Goal: Task Accomplishment & Management: Use online tool/utility

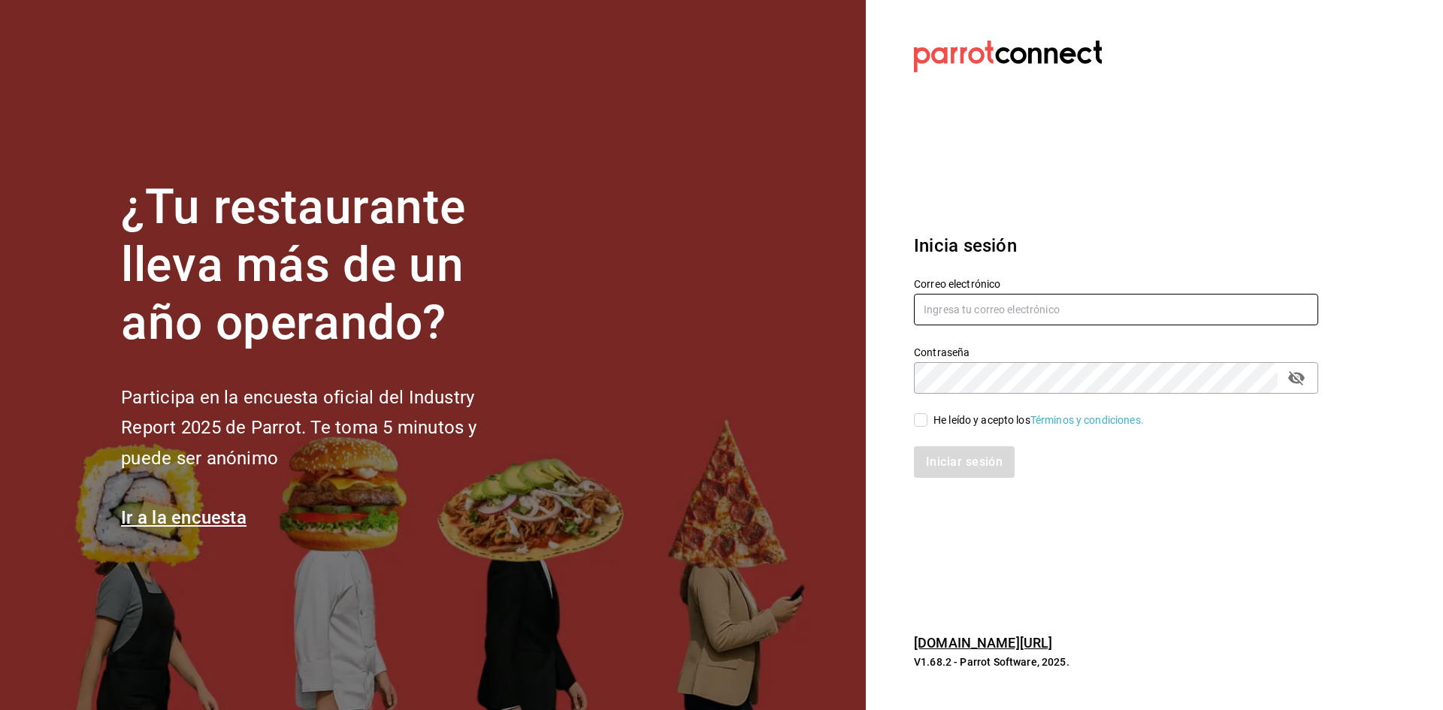
click at [1197, 317] on input "text" at bounding box center [1116, 310] width 404 height 32
type input "C"
click at [998, 313] on input "[DOMAIN_NAME]" at bounding box center [1116, 310] width 404 height 32
click at [996, 310] on input "[DOMAIN_NAME]" at bounding box center [1116, 310] width 404 height 32
type input "[EMAIL_ADDRESS][DOMAIN_NAME]"
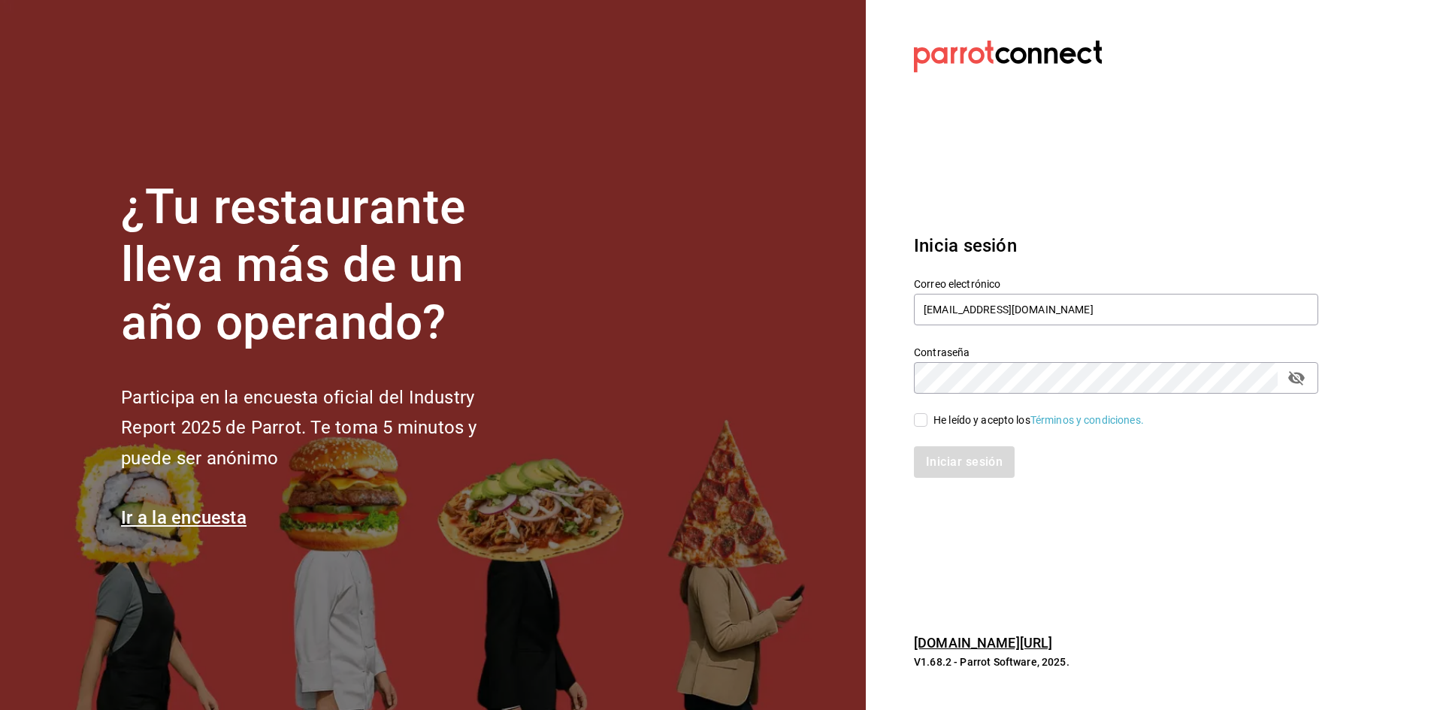
click at [1293, 378] on icon "passwordField" at bounding box center [1296, 378] width 17 height 14
click at [926, 423] on input "He leído y acepto los Términos y condiciones." at bounding box center [921, 420] width 14 height 14
checkbox input "true"
click at [964, 449] on button "Iniciar sesión" at bounding box center [965, 462] width 102 height 32
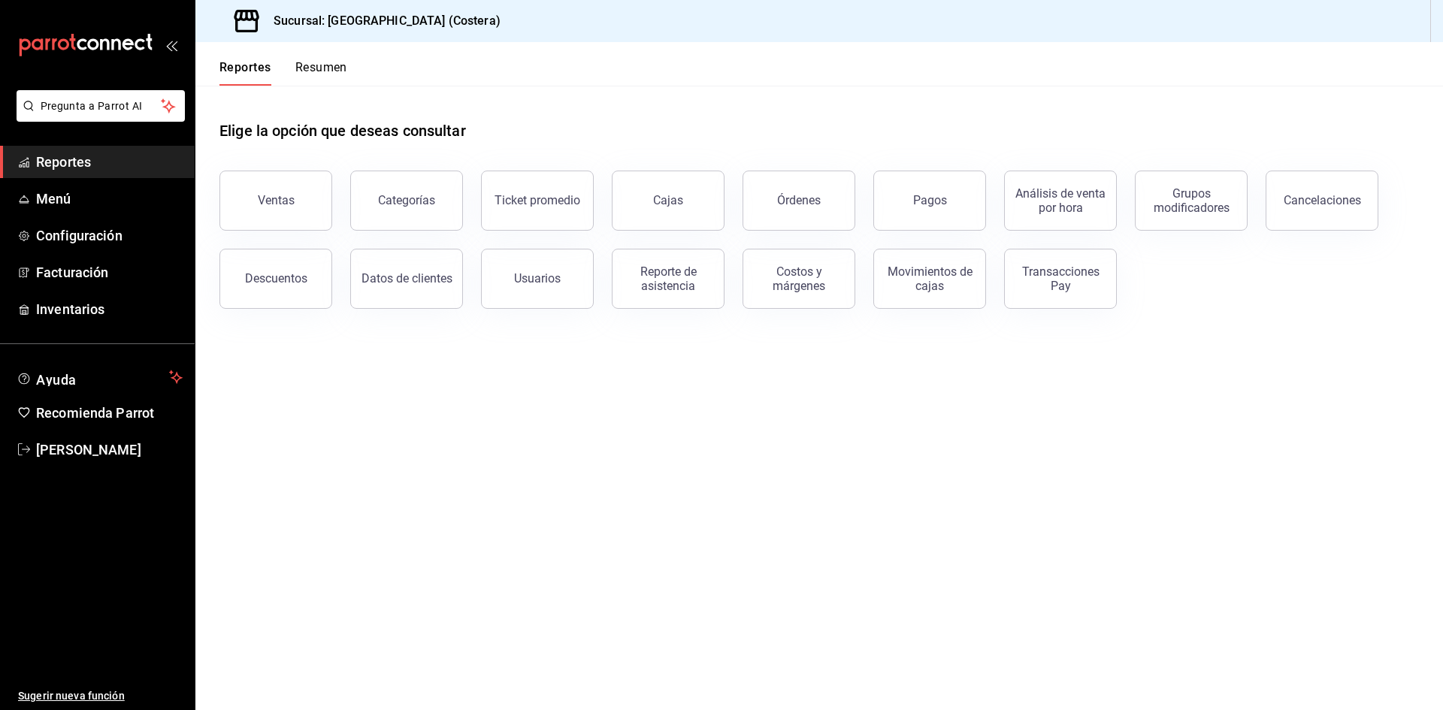
drag, startPoint x: 301, startPoint y: 190, endPoint x: 283, endPoint y: 159, distance: 36.7
click at [301, 190] on button "Ventas" at bounding box center [275, 201] width 113 height 60
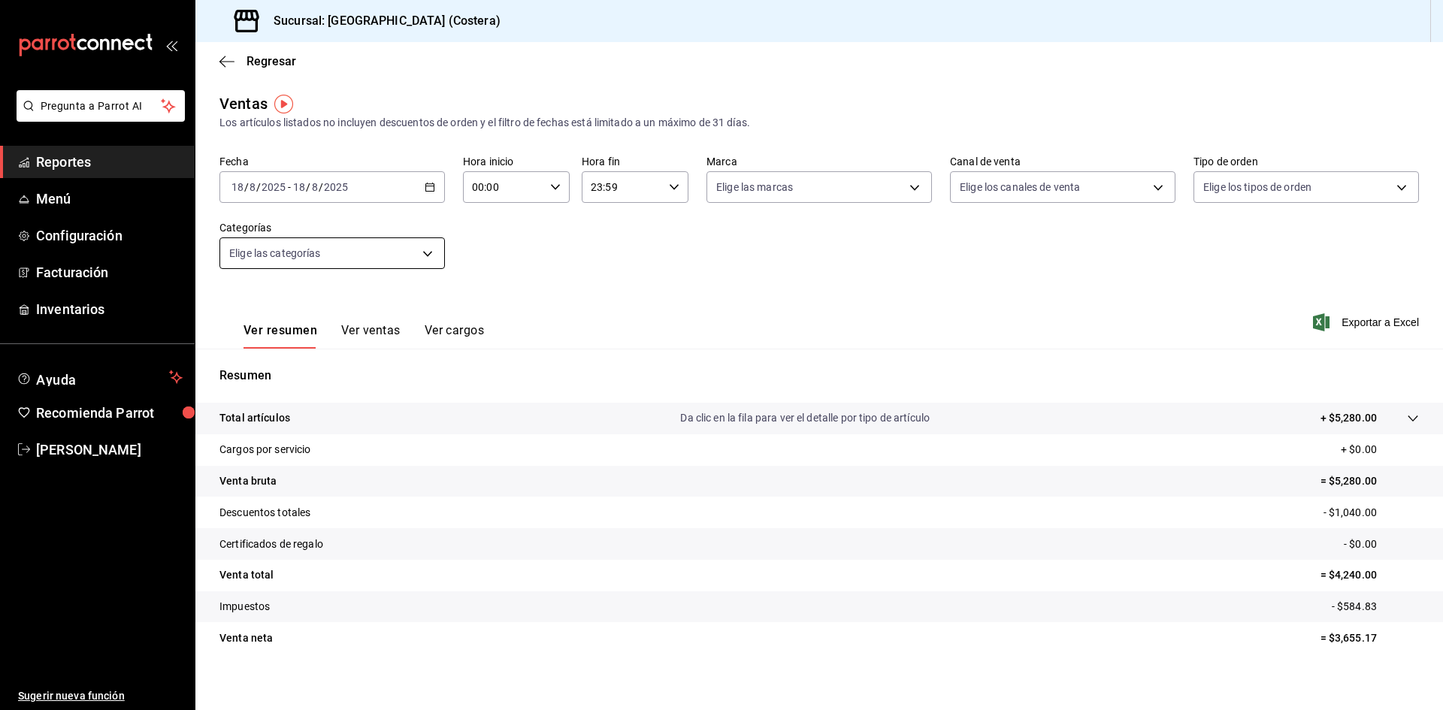
click at [357, 256] on body "Pregunta a Parrot AI Reportes Menú Configuración Facturación Inventarios Ayuda …" at bounding box center [721, 355] width 1443 height 710
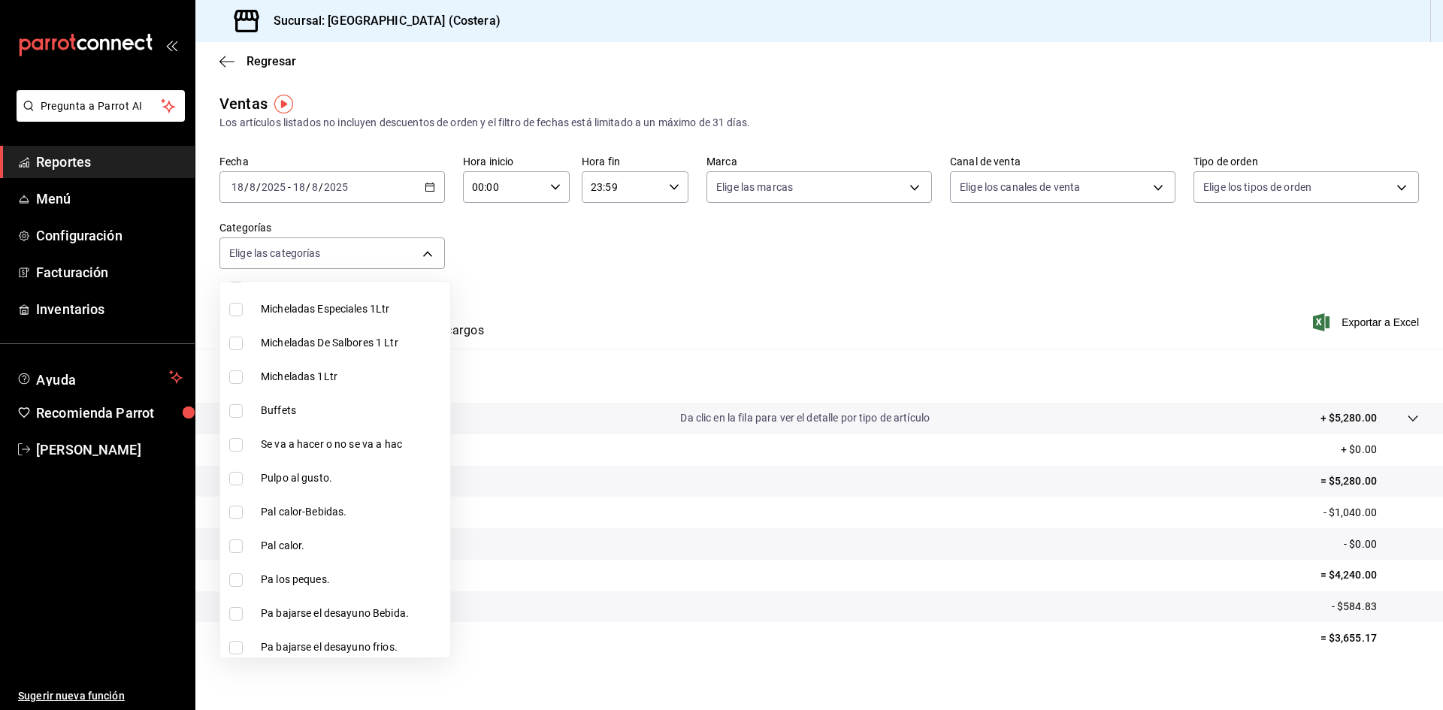
scroll to position [451, 0]
click at [234, 374] on input "checkbox" at bounding box center [236, 375] width 14 height 14
checkbox input "true"
type input "a6ccece2-b5e1-4d3d-ae72-43ec26be992e"
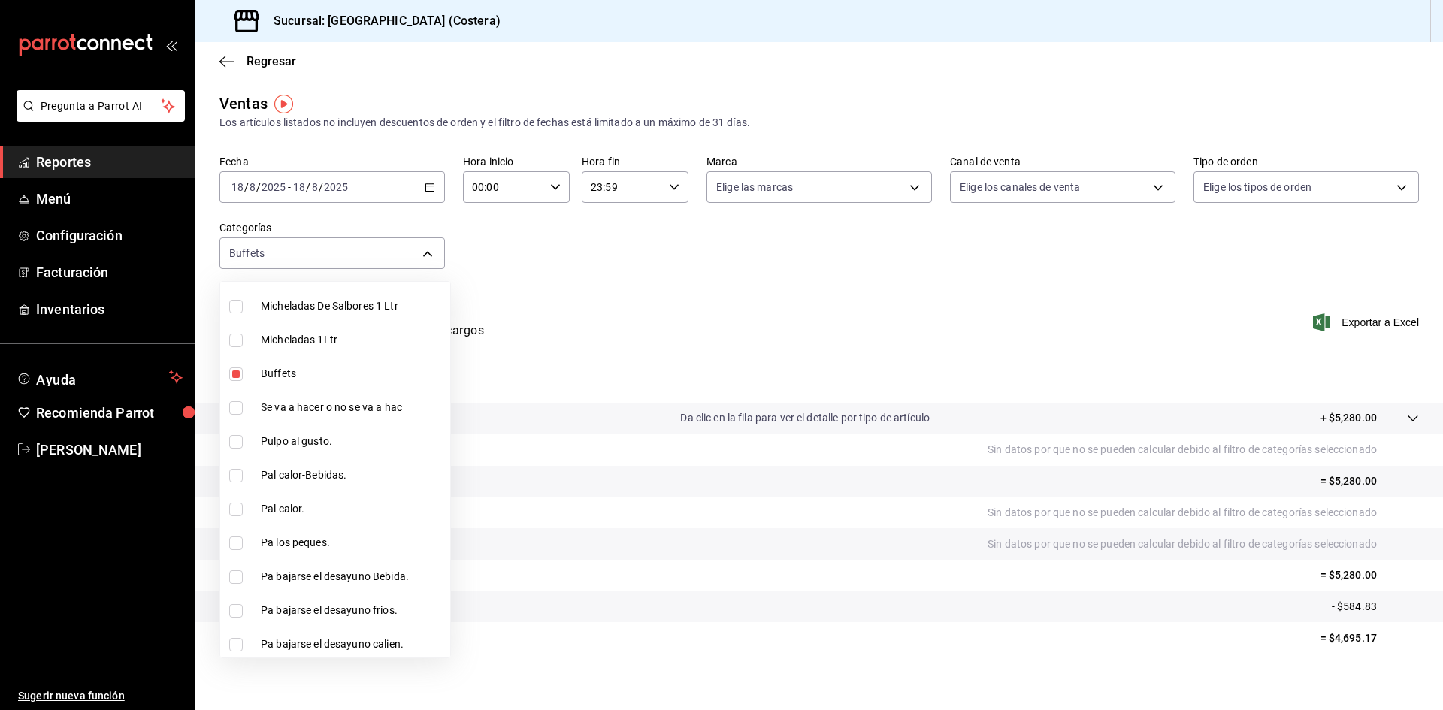
click at [628, 293] on div at bounding box center [721, 355] width 1443 height 710
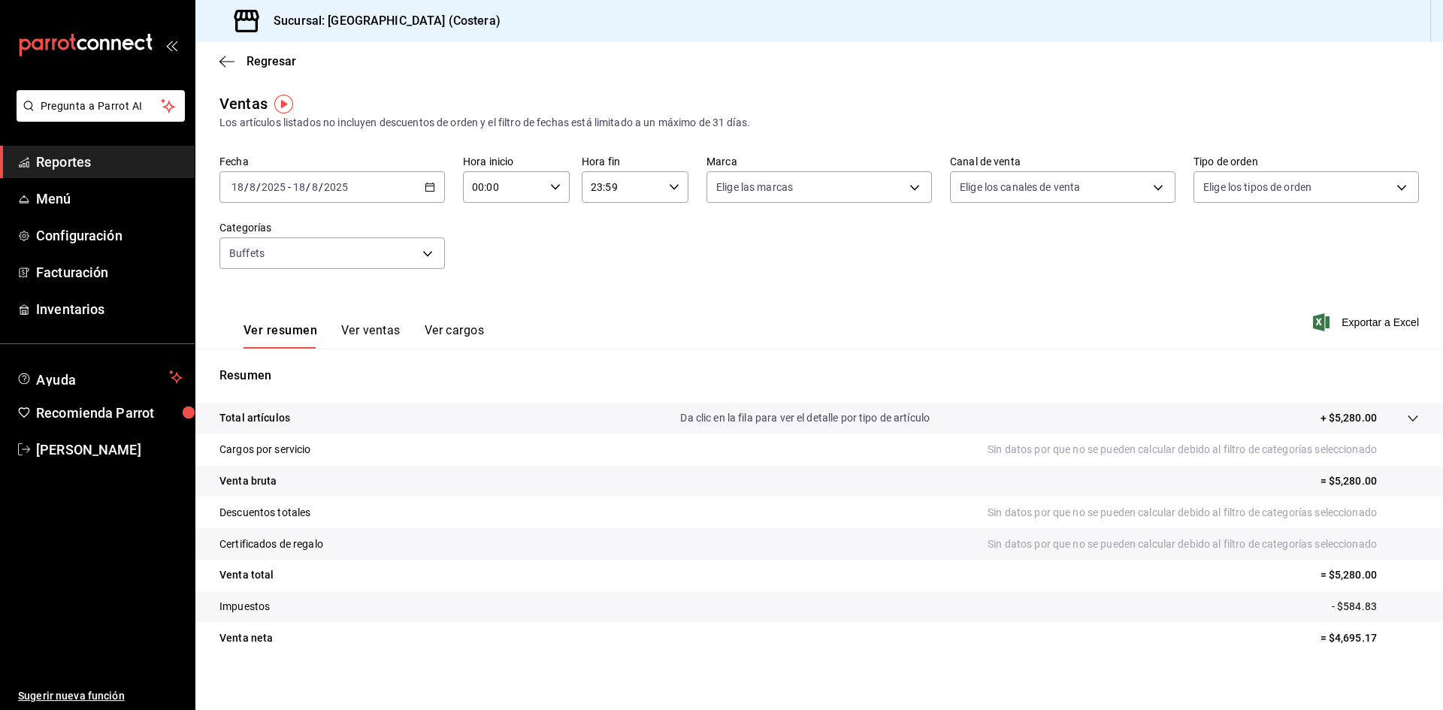
click at [397, 329] on button "Ver ventas" at bounding box center [370, 336] width 59 height 26
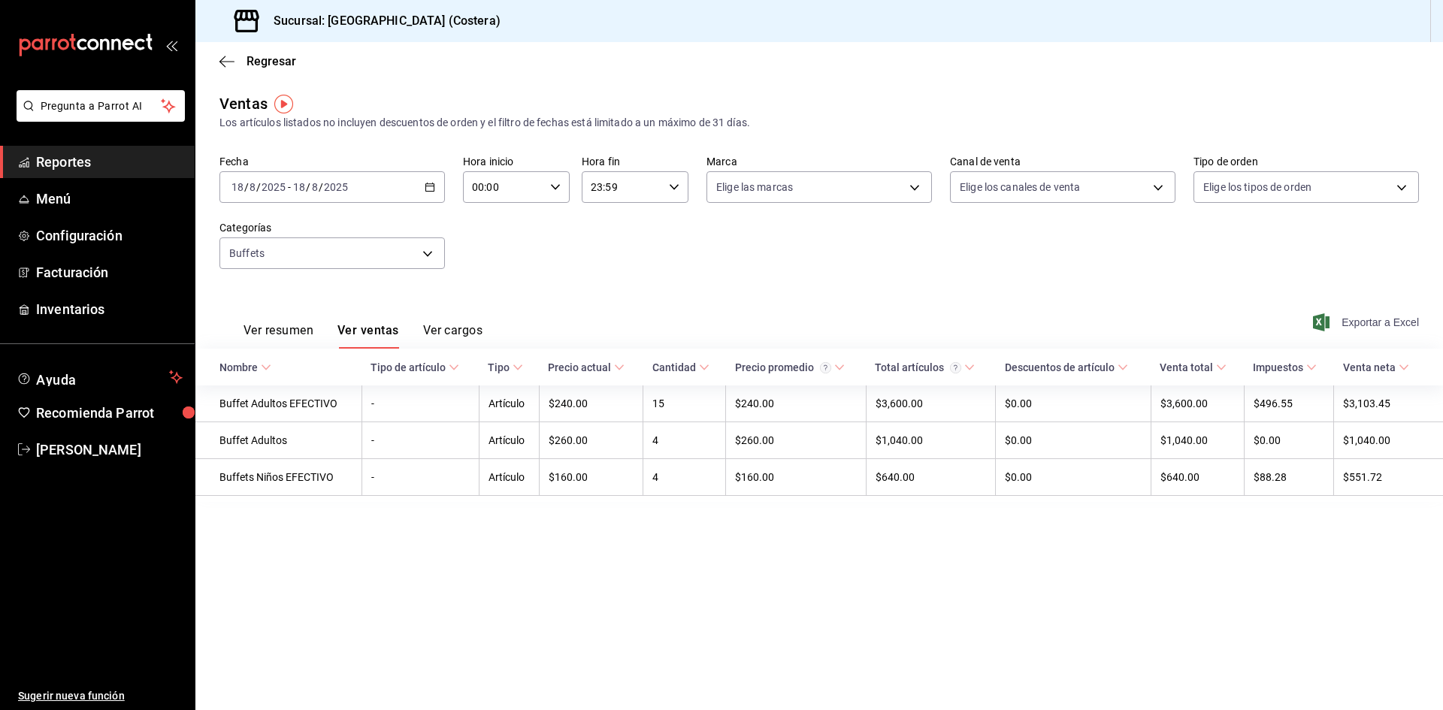
click at [1369, 323] on span "Exportar a Excel" at bounding box center [1367, 322] width 103 height 18
